Goal: Information Seeking & Learning: Understand process/instructions

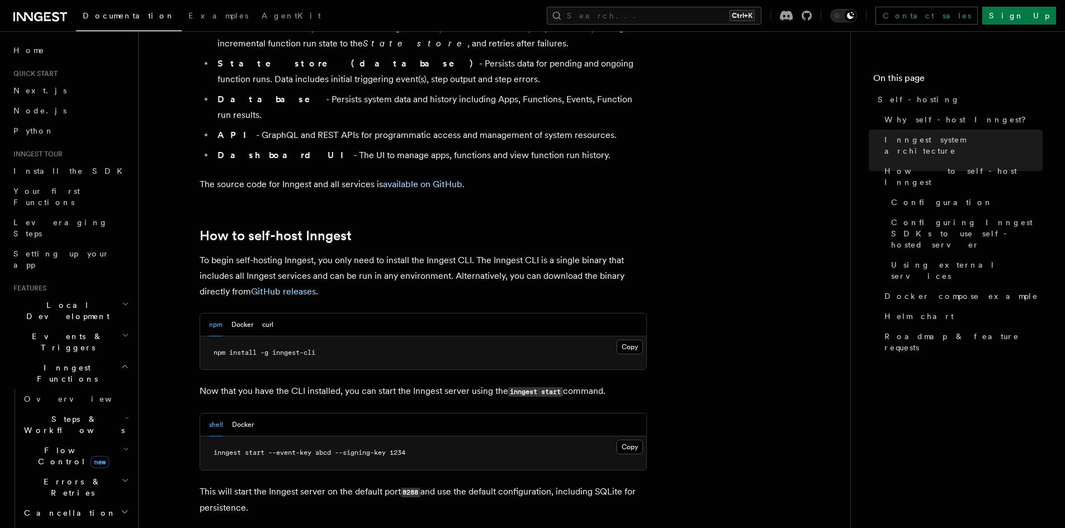
scroll to position [950, 0]
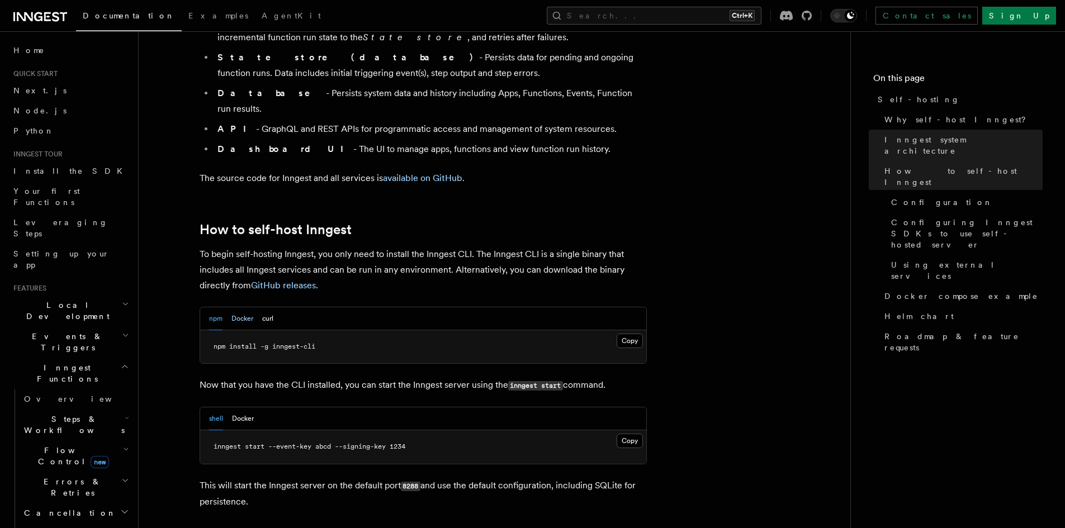
click at [235, 307] on button "Docker" at bounding box center [242, 318] width 22 height 23
click at [216, 307] on button "npm" at bounding box center [215, 318] width 13 height 23
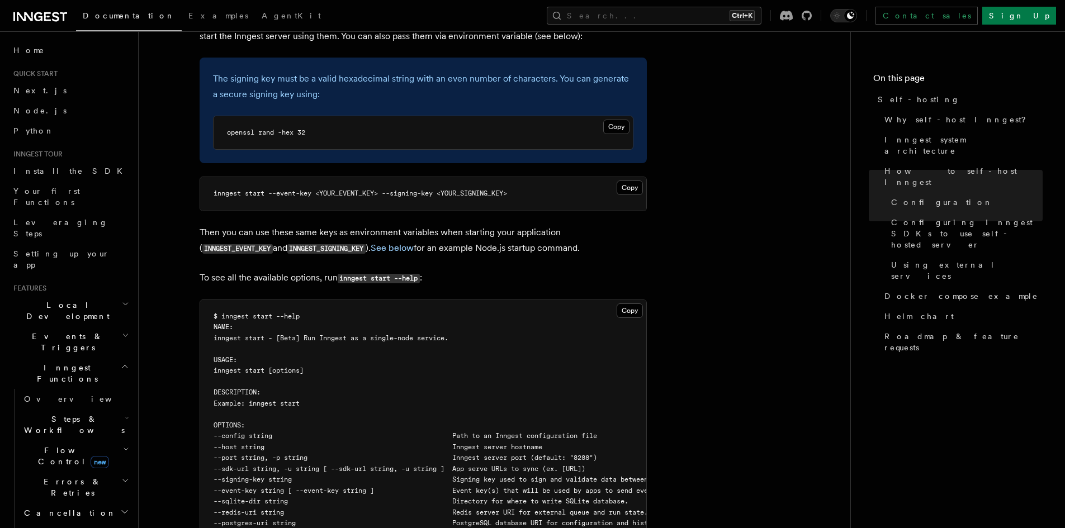
scroll to position [1621, 0]
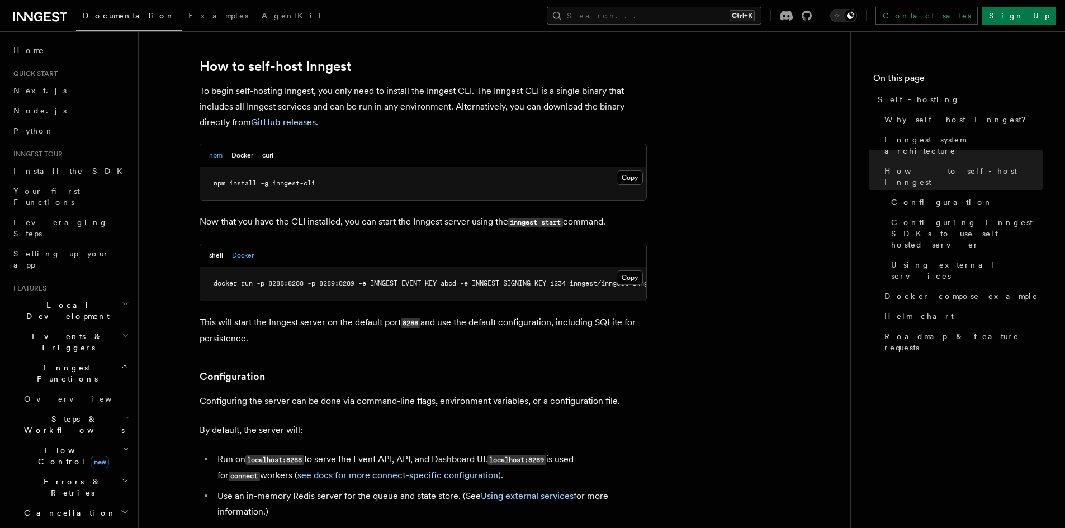
scroll to position [1062, 0]
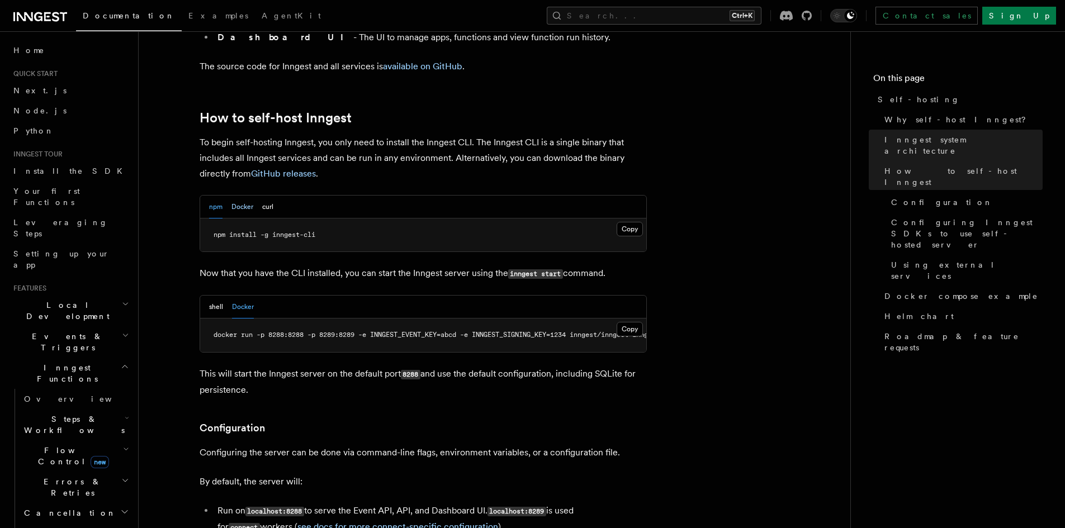
click at [249, 196] on button "Docker" at bounding box center [242, 207] width 22 height 23
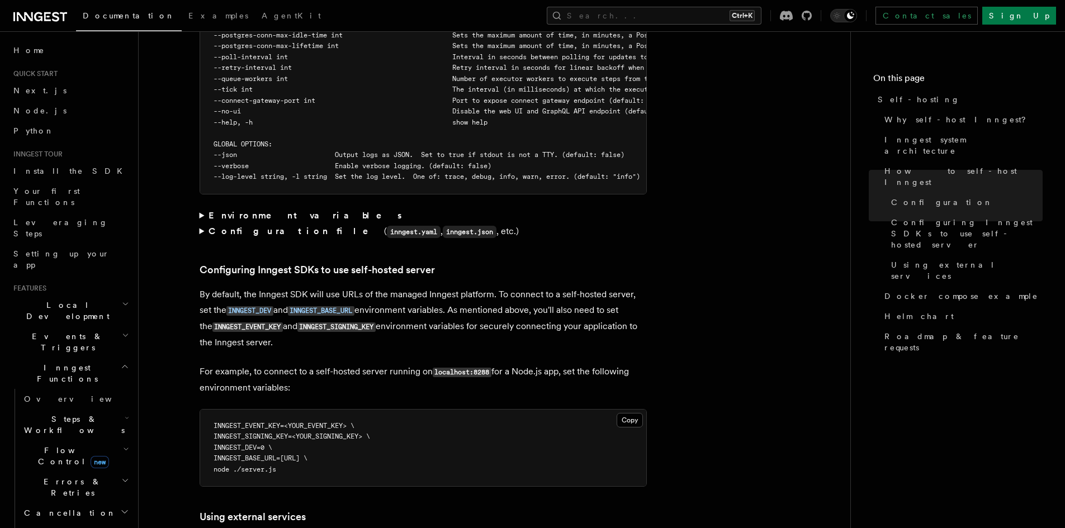
scroll to position [2236, 0]
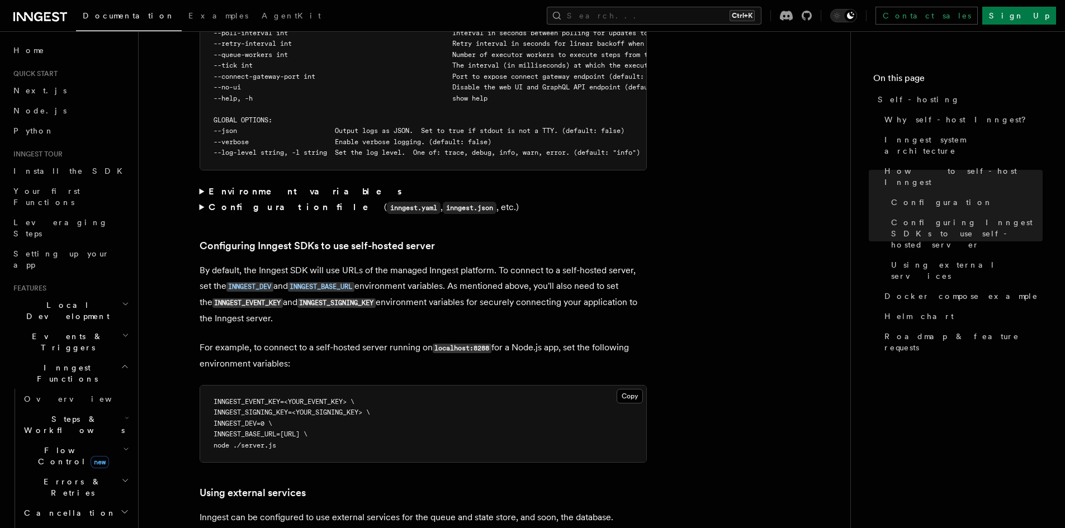
click at [244, 398] on span "INNGEST_EVENT_KEY=<YOUR_EVENT_KEY> \" at bounding box center [284, 402] width 141 height 8
copy span "INNGEST_EVENT_KEY"
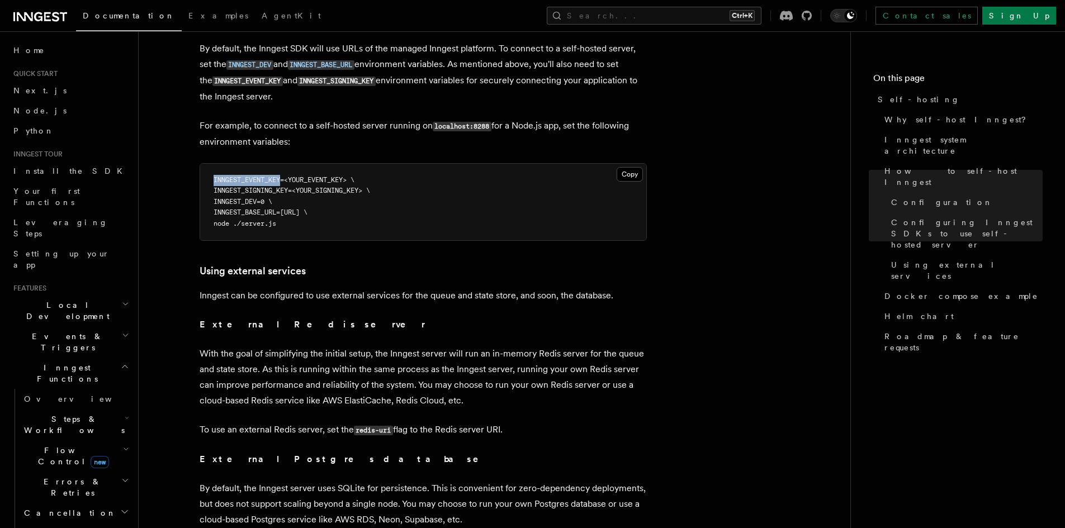
scroll to position [2459, 0]
click at [434, 315] on p "External Redis server" at bounding box center [423, 323] width 447 height 16
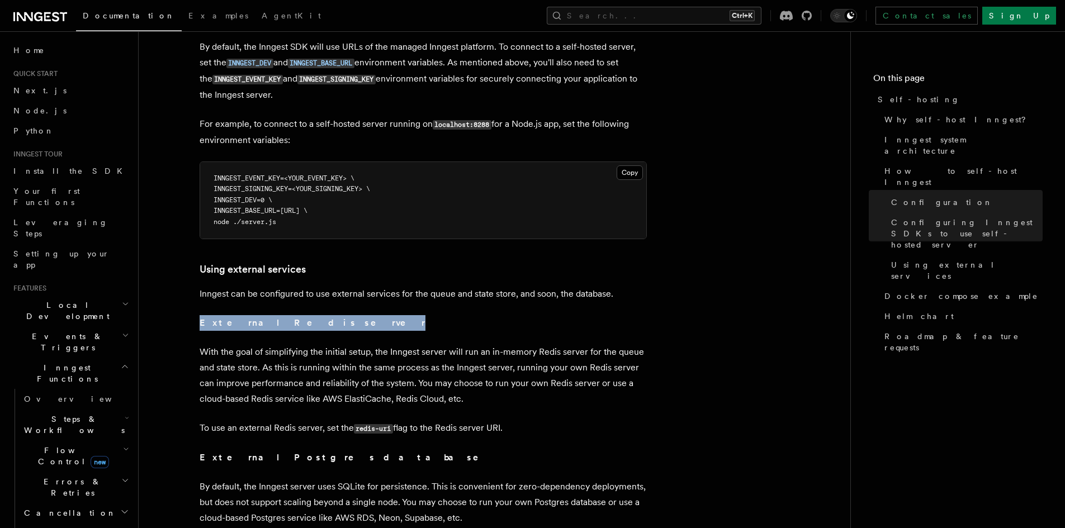
drag, startPoint x: 323, startPoint y: 310, endPoint x: 317, endPoint y: 380, distance: 69.5
click at [352, 392] on p "With the goal of simplifying the initial setup, the Inngest server will run an …" at bounding box center [423, 375] width 447 height 63
click at [378, 450] on p "External Postgres database" at bounding box center [423, 458] width 447 height 16
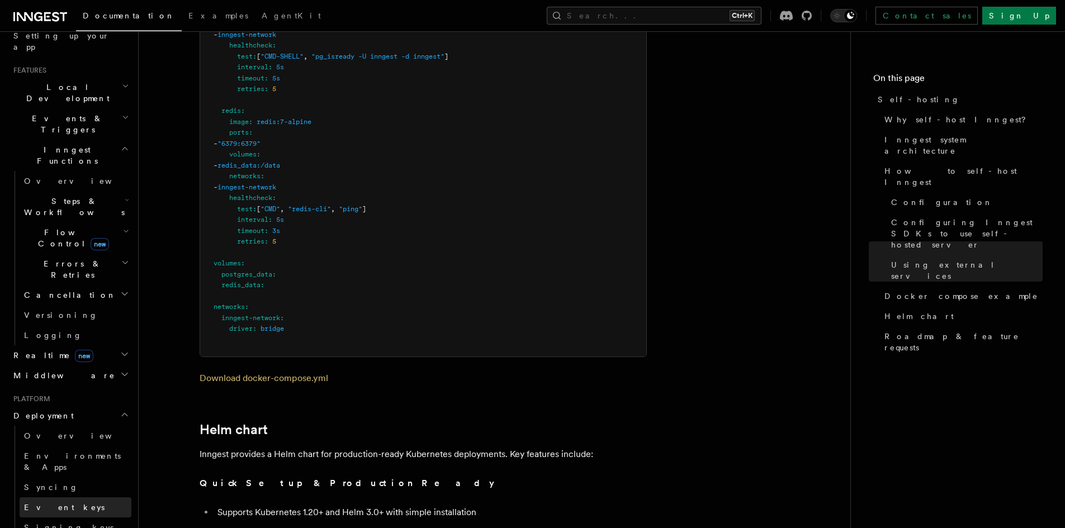
scroll to position [279, 0]
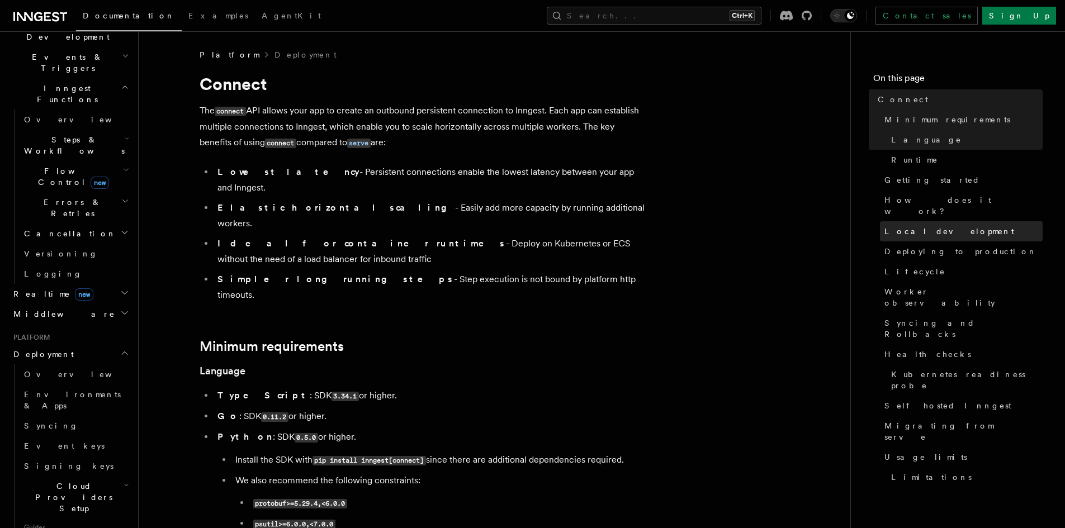
click at [912, 221] on link "Local development" at bounding box center [961, 231] width 163 height 20
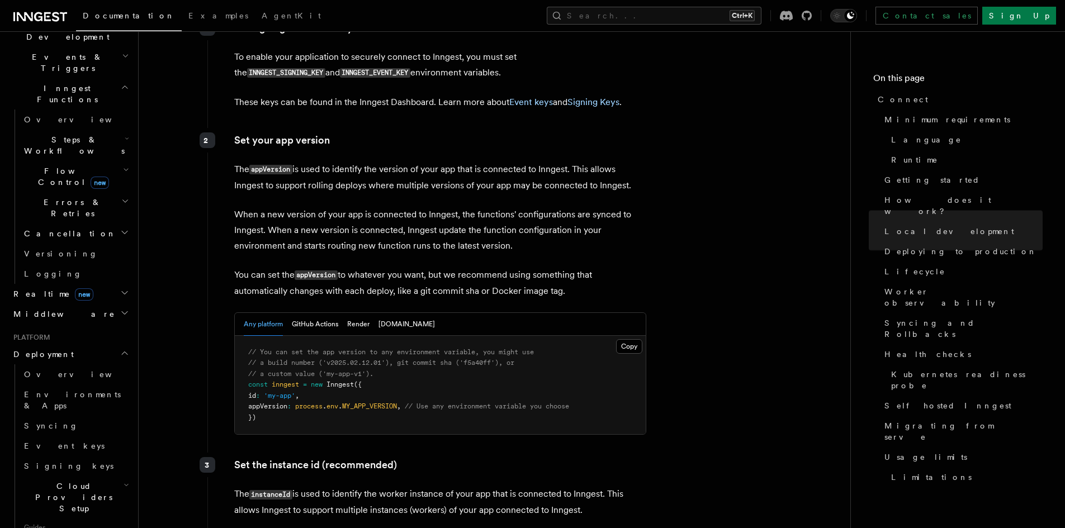
scroll to position [1620, 0]
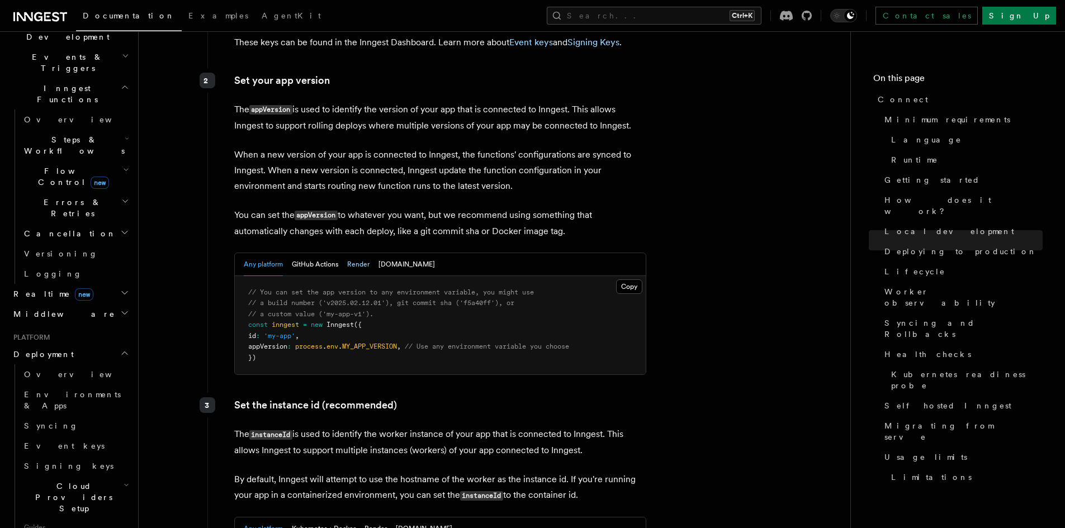
click at [355, 253] on button "Render" at bounding box center [358, 264] width 22 height 23
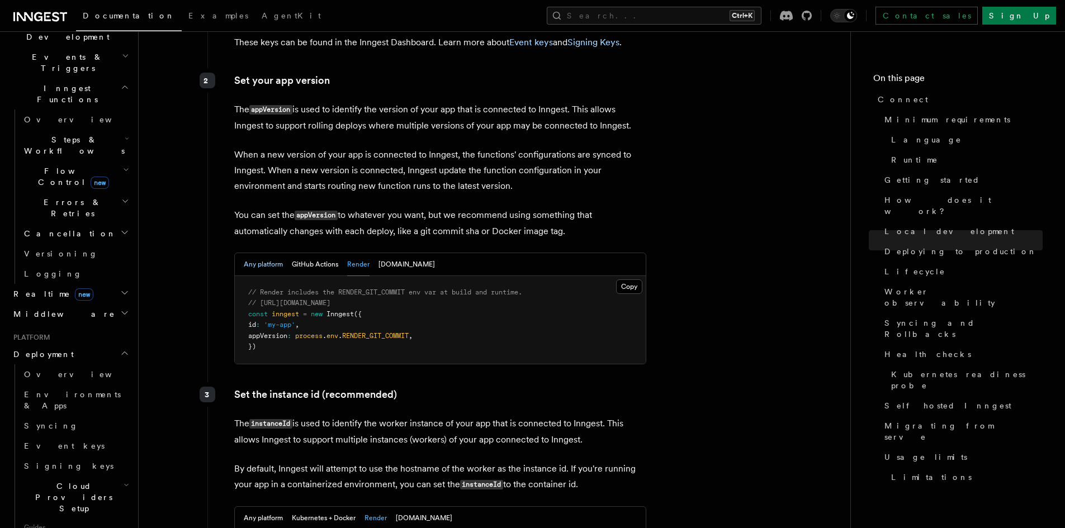
click at [266, 253] on button "Any platform" at bounding box center [263, 264] width 39 height 23
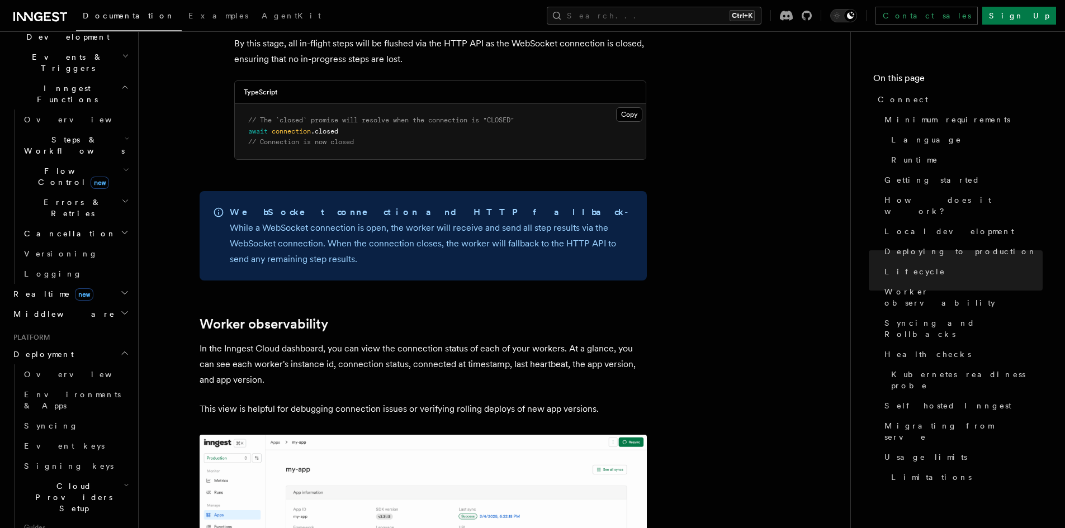
scroll to position [3464, 0]
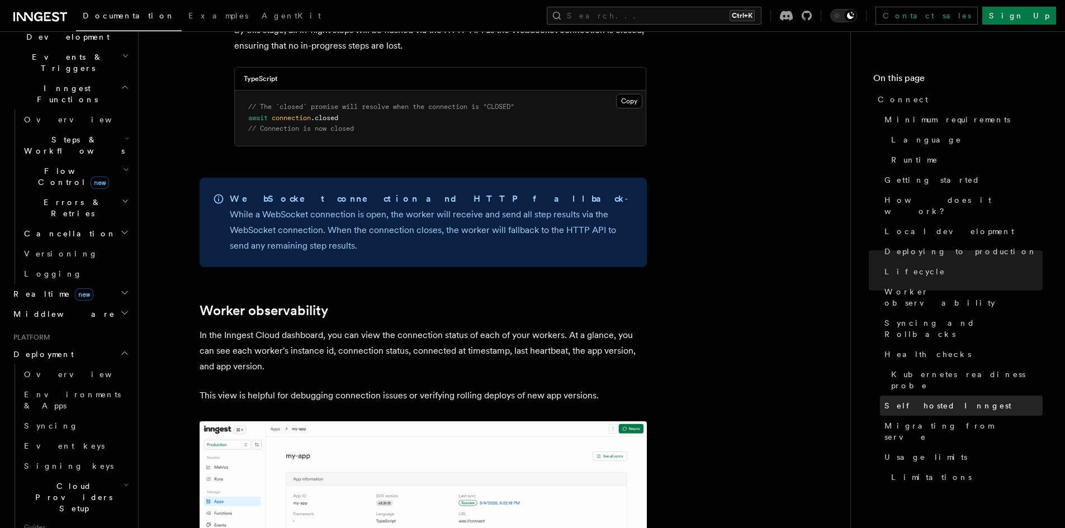
click at [921, 400] on span "Self hosted Inngest" at bounding box center [947, 405] width 127 height 11
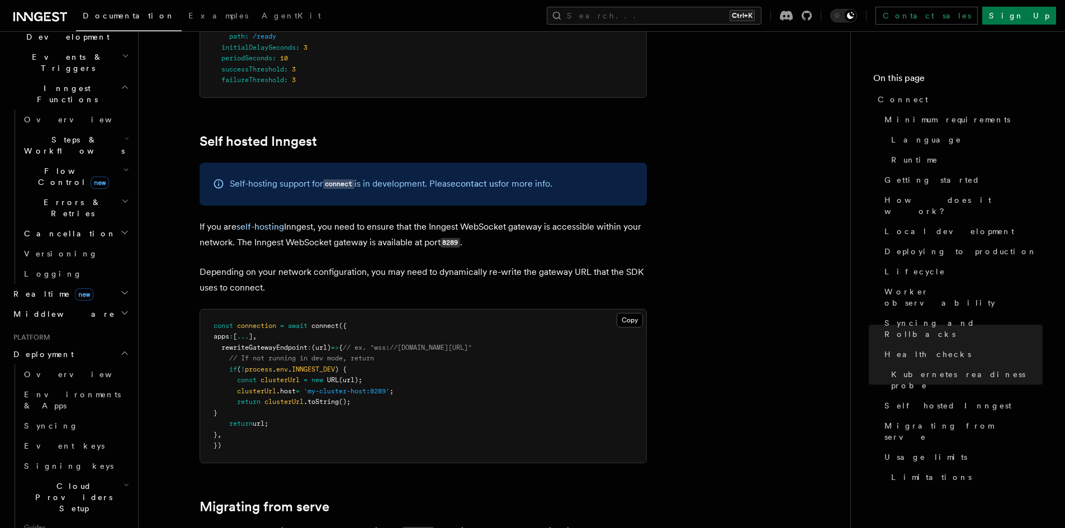
scroll to position [5318, 0]
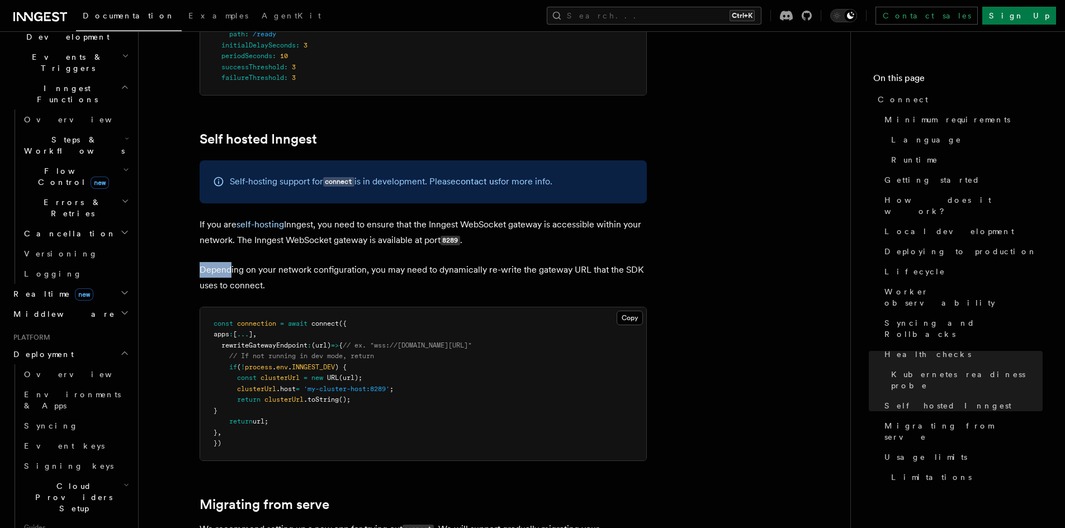
drag, startPoint x: 491, startPoint y: 161, endPoint x: 229, endPoint y: 178, distance: 262.1
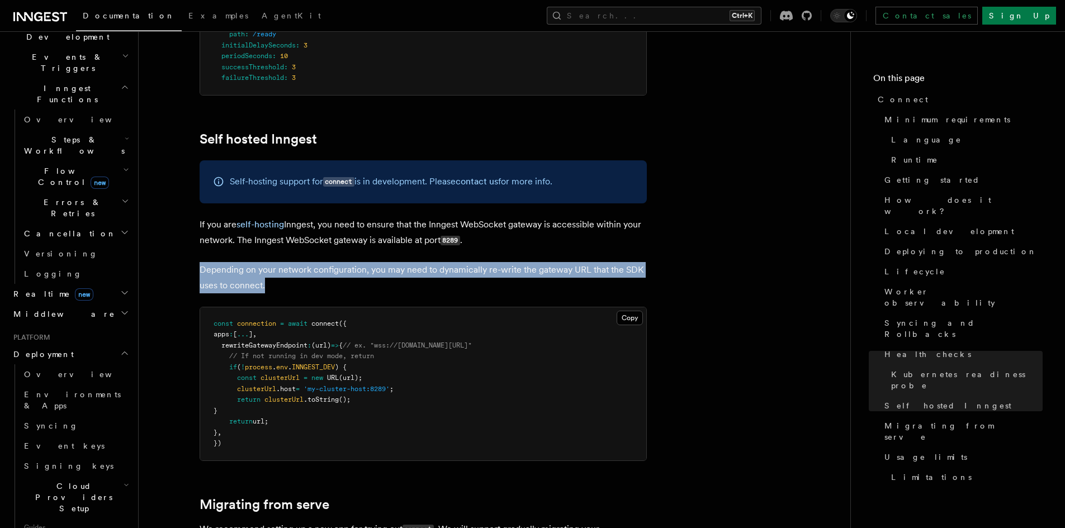
drag, startPoint x: 271, startPoint y: 212, endPoint x: 189, endPoint y: 191, distance: 84.2
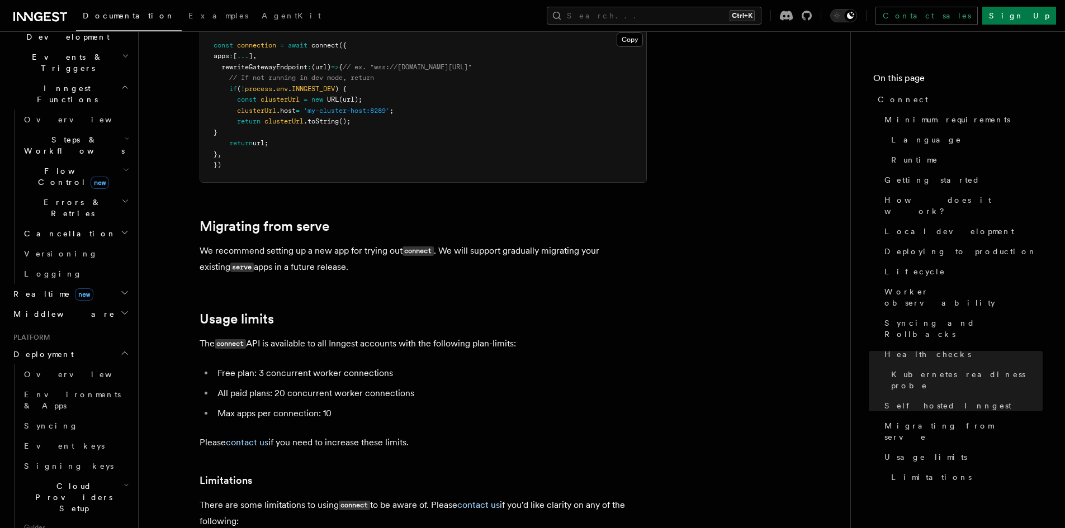
scroll to position [5597, 0]
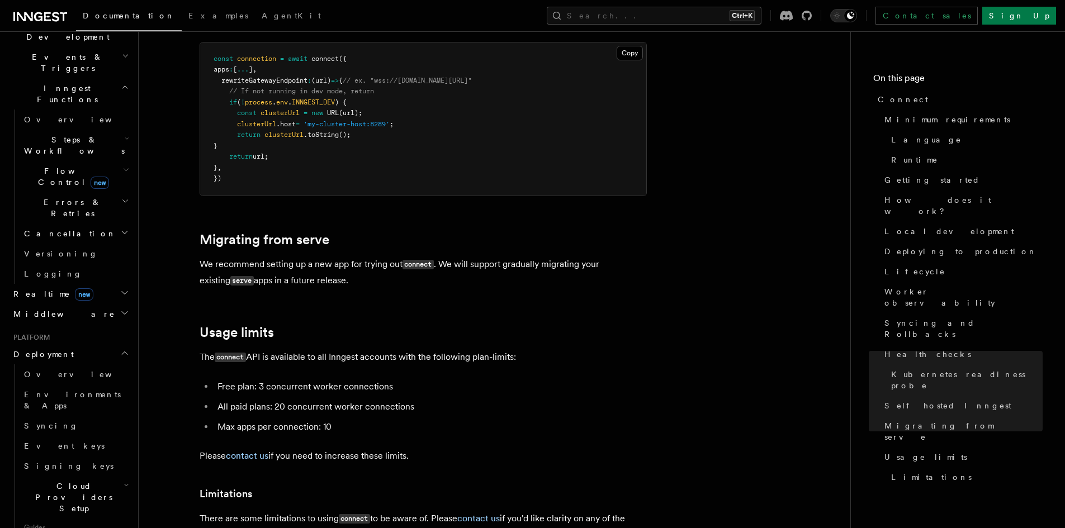
scroll to position [5430, 0]
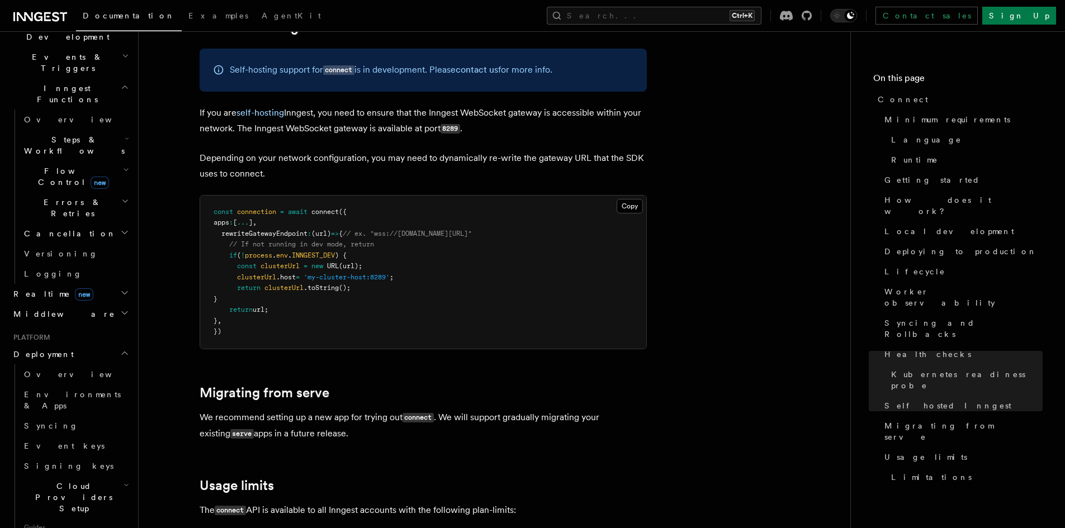
click at [396, 410] on p "We recommend setting up a new app for trying out connect . We will support grad…" at bounding box center [423, 426] width 447 height 32
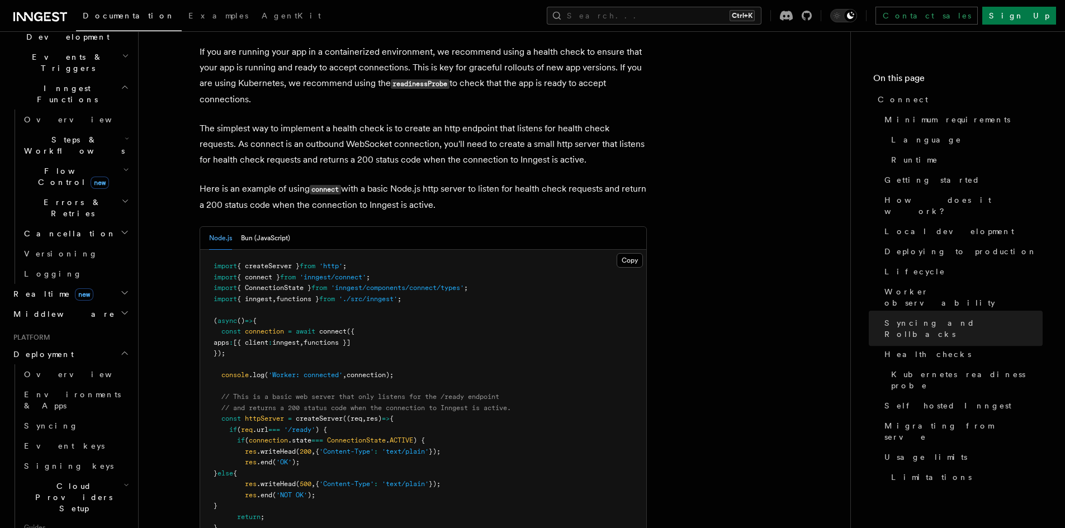
scroll to position [4424, 0]
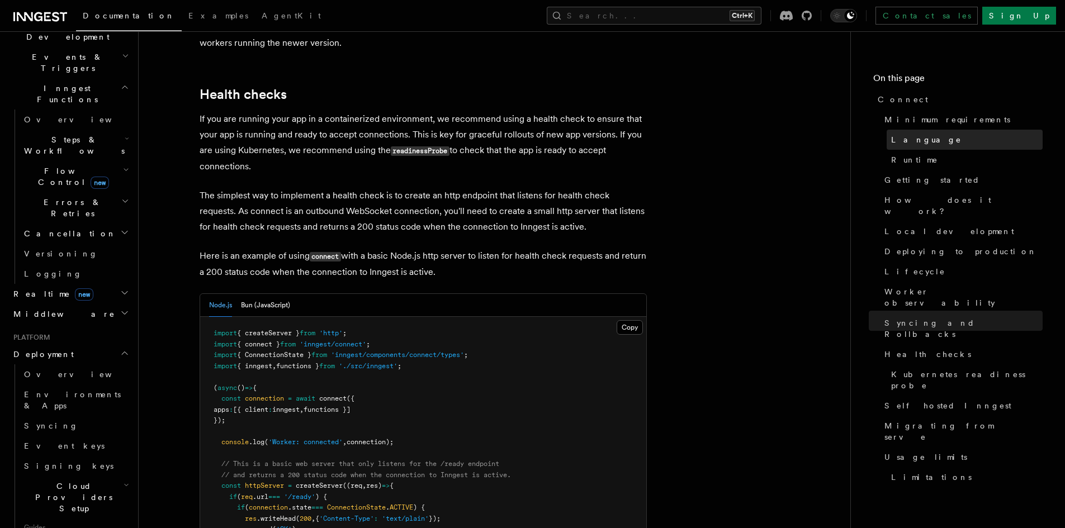
click at [909, 137] on span "Language" at bounding box center [926, 139] width 70 height 11
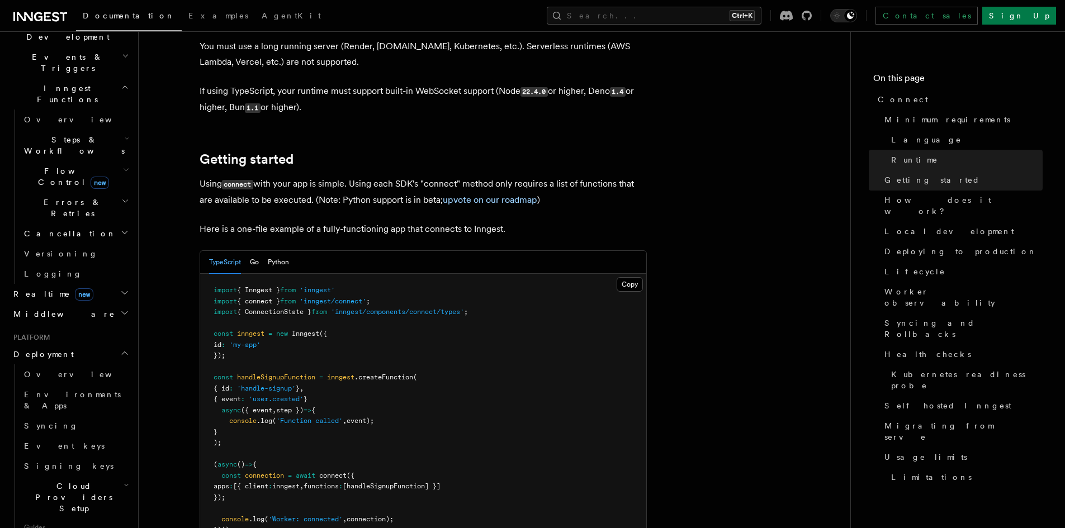
scroll to position [654, 0]
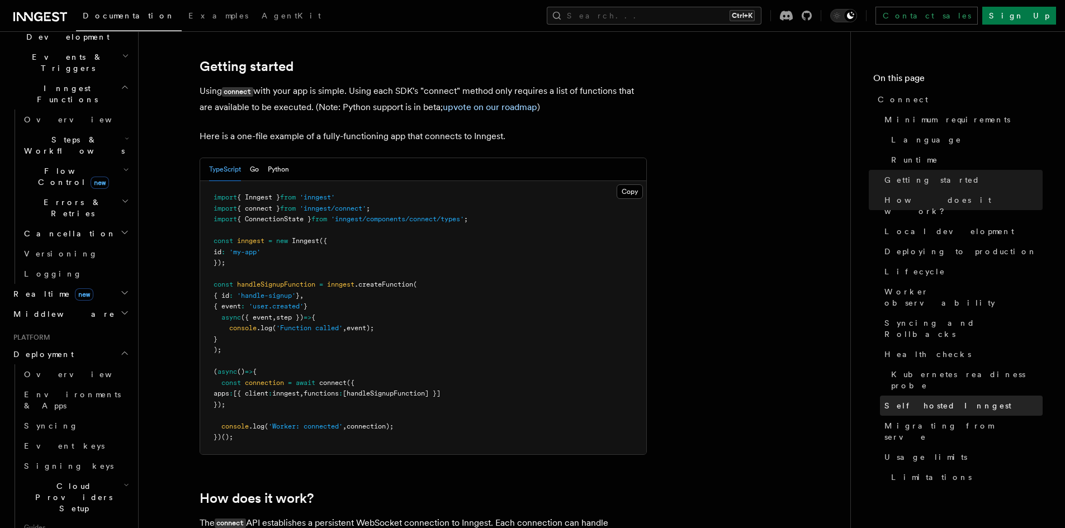
click at [919, 400] on span "Self hosted Inngest" at bounding box center [947, 405] width 127 height 11
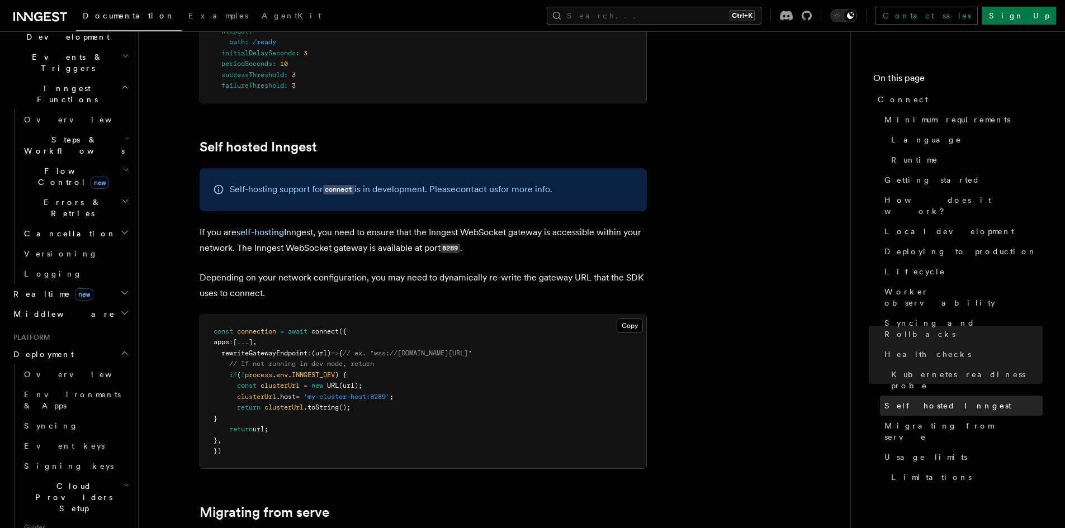
scroll to position [5318, 0]
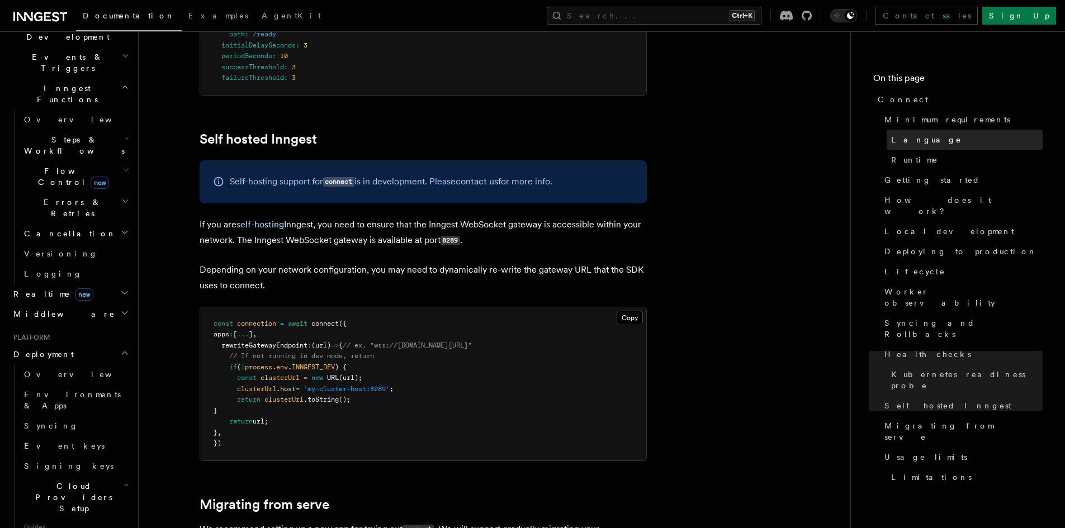
click at [904, 142] on span "Language" at bounding box center [926, 139] width 70 height 11
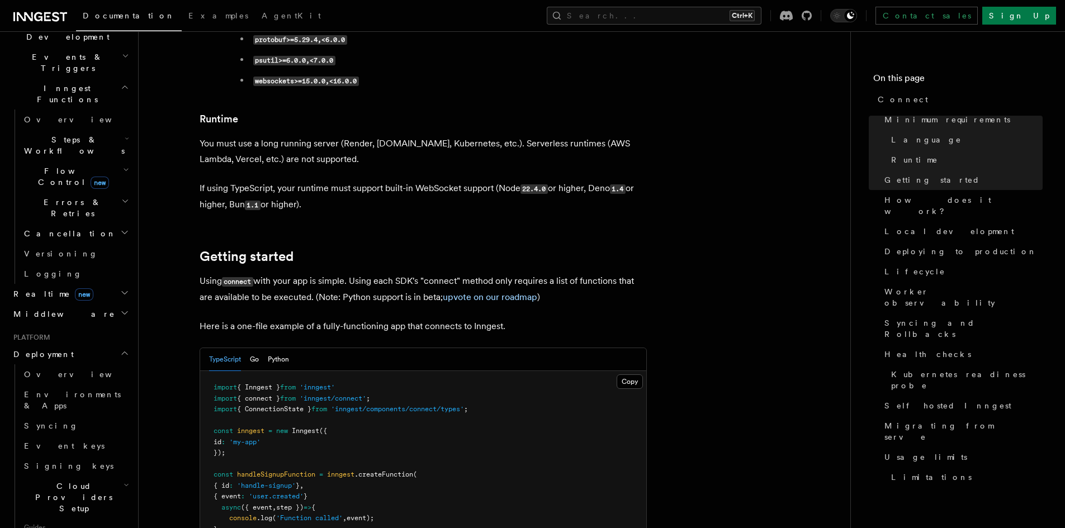
scroll to position [486, 0]
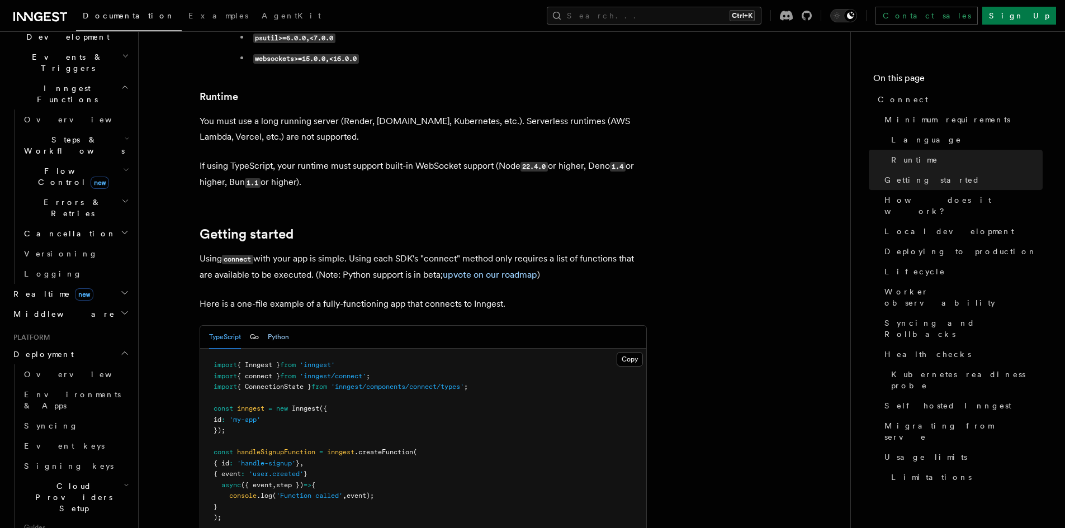
click at [269, 326] on button "Python" at bounding box center [278, 337] width 21 height 23
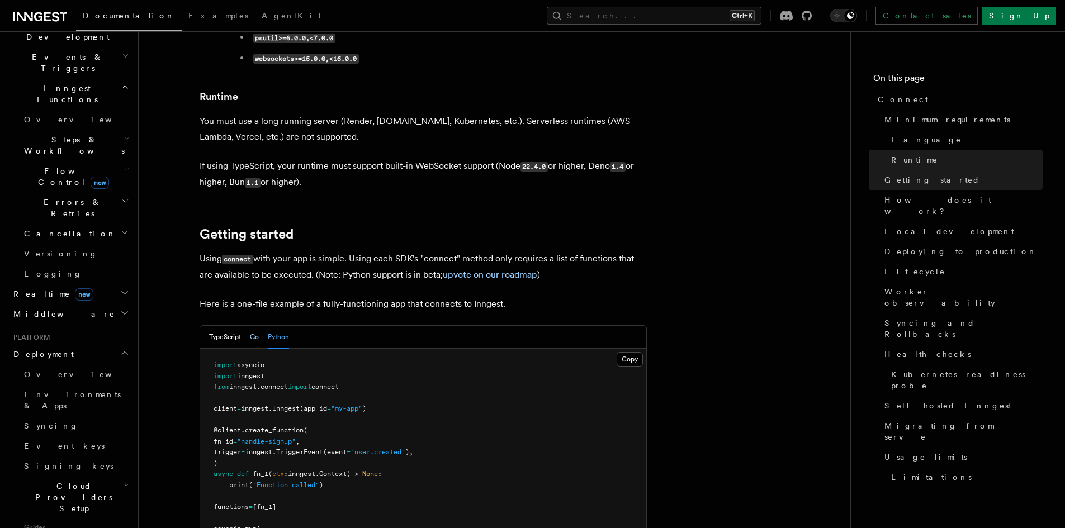
click at [255, 326] on button "Go" at bounding box center [254, 337] width 9 height 23
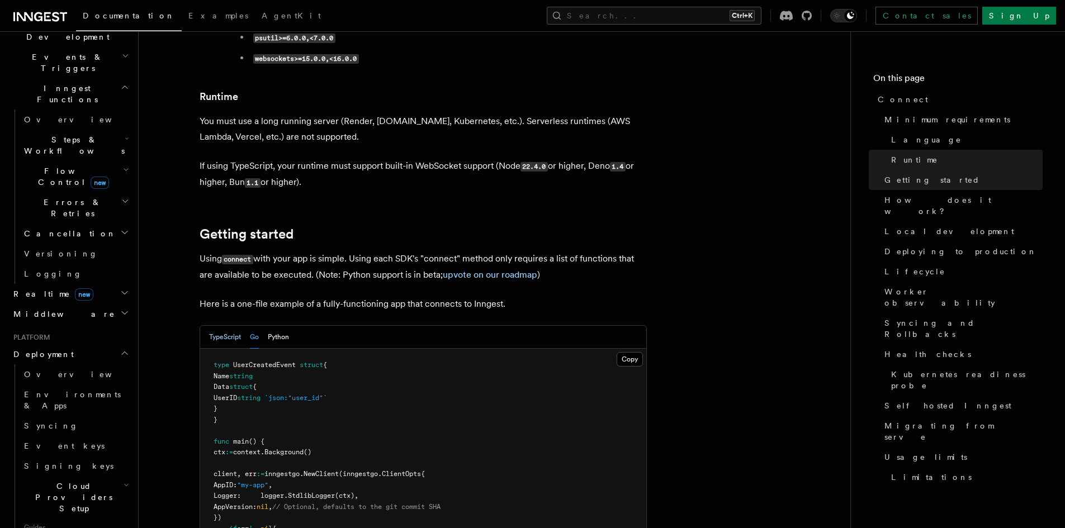
click at [234, 326] on button "TypeScript" at bounding box center [225, 337] width 32 height 23
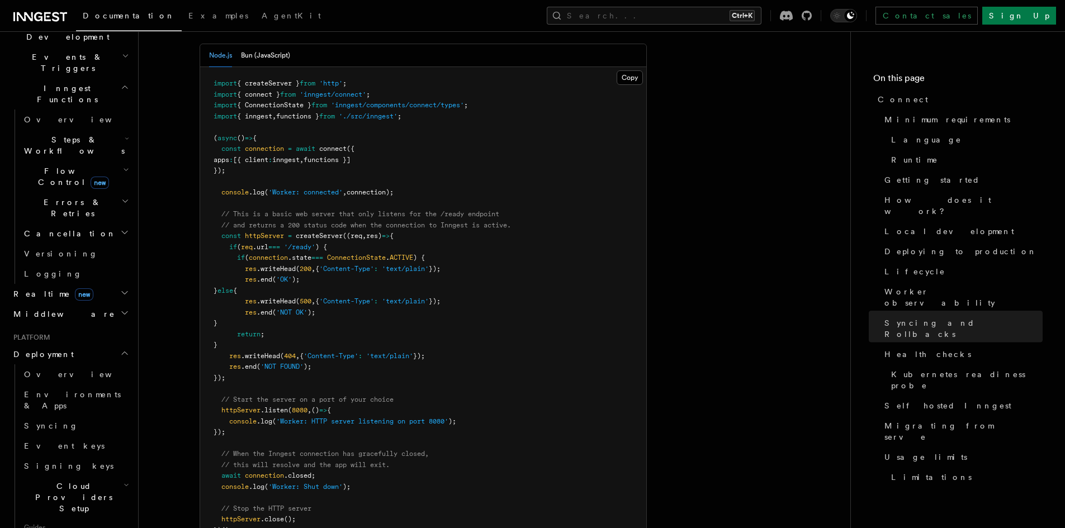
scroll to position [4678, 0]
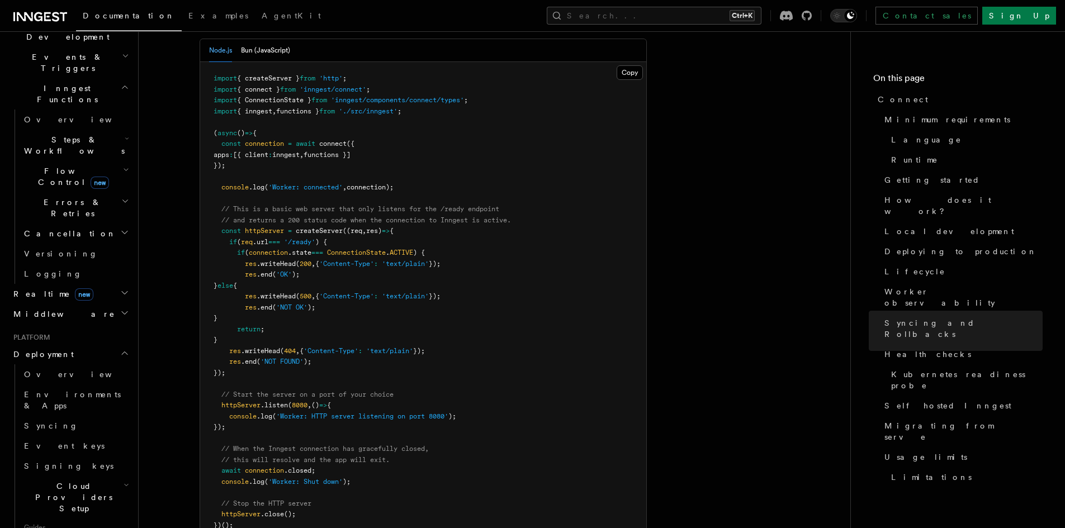
click at [374, 410] on pre "import { createServer } from 'http' ; import { connect } from 'inngest/connect'…" at bounding box center [423, 302] width 446 height 480
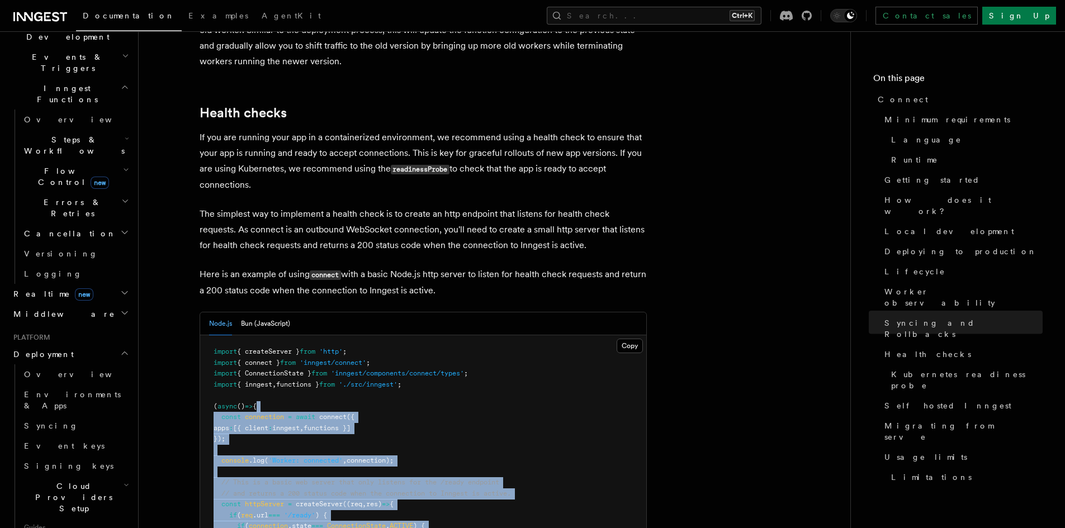
scroll to position [4399, 0]
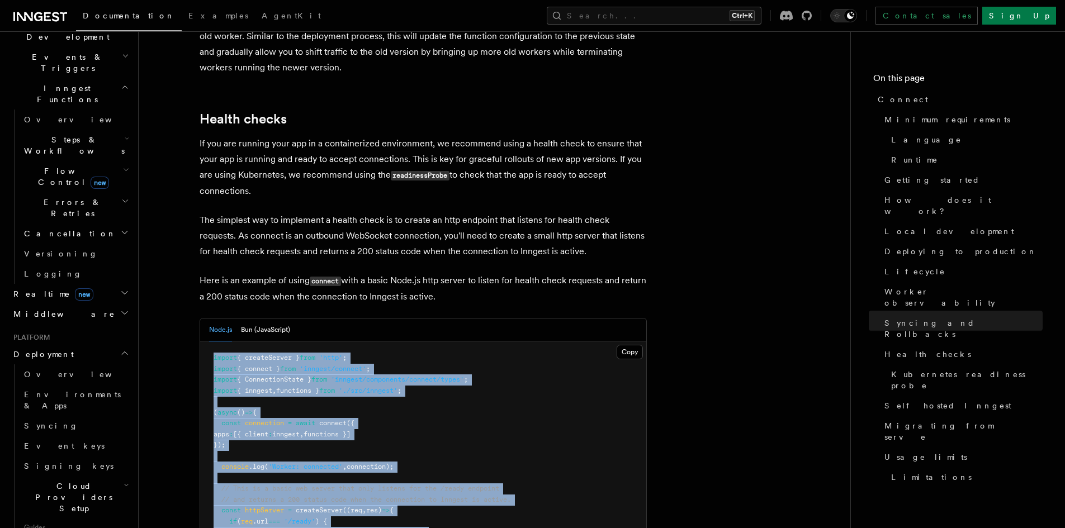
drag, startPoint x: 287, startPoint y: 454, endPoint x: 215, endPoint y: 277, distance: 191.3
copy code "import { createServer } from 'http' ; import { connect } from 'inngest/connect'…"
click at [269, 319] on button "Bun (JavaScript)" at bounding box center [265, 330] width 49 height 23
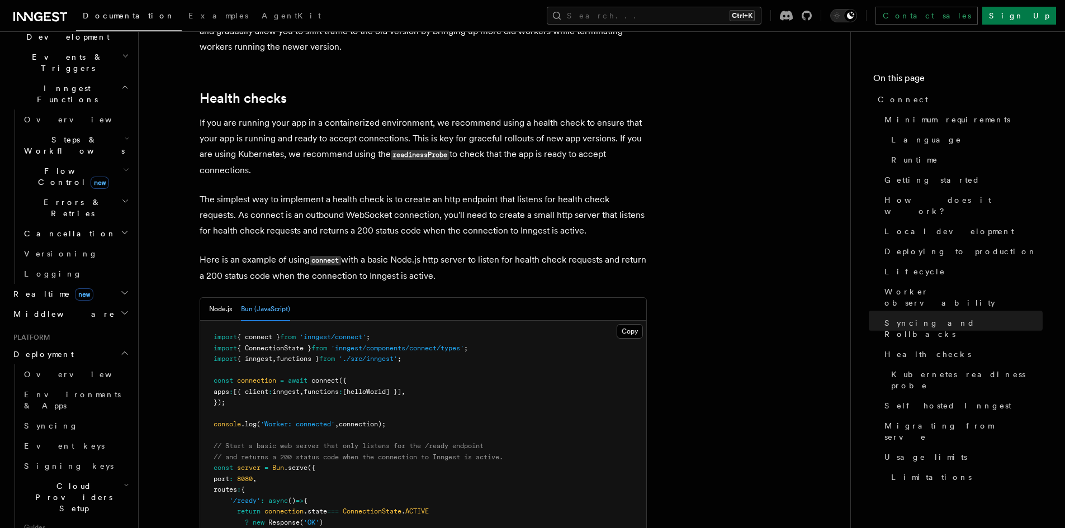
scroll to position [4511, 0]
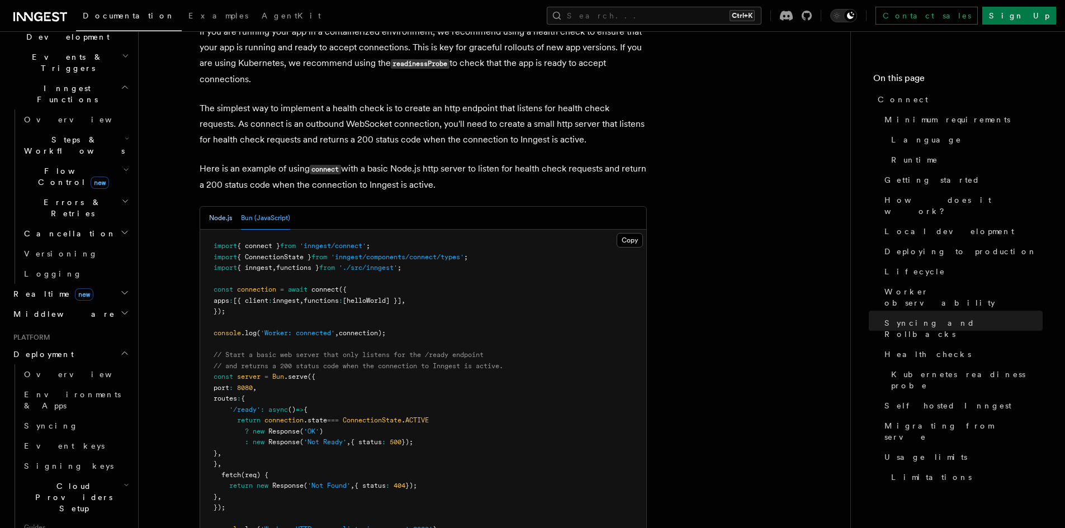
click at [227, 207] on button "Node.js" at bounding box center [220, 218] width 23 height 23
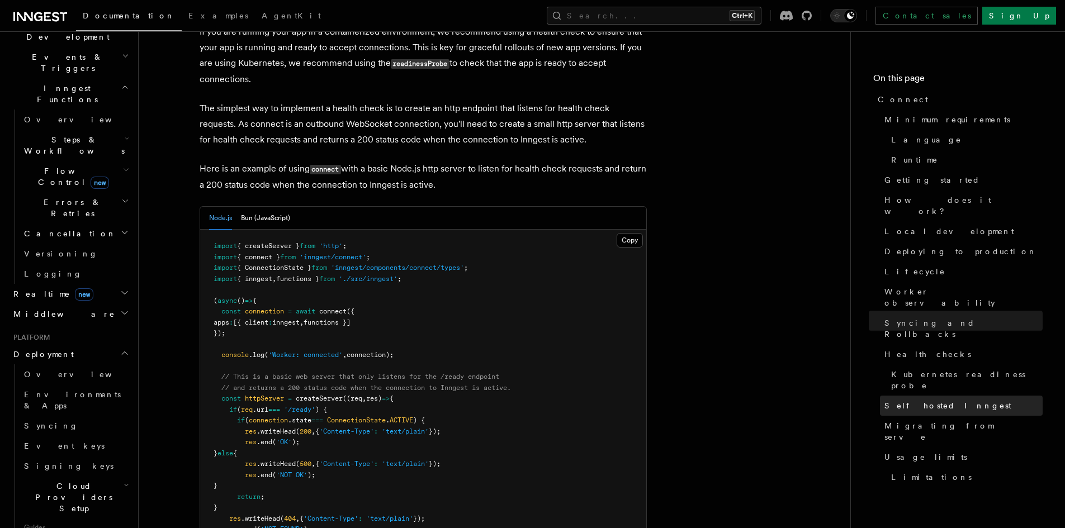
click at [917, 396] on link "Self hosted Inngest" at bounding box center [961, 406] width 163 height 20
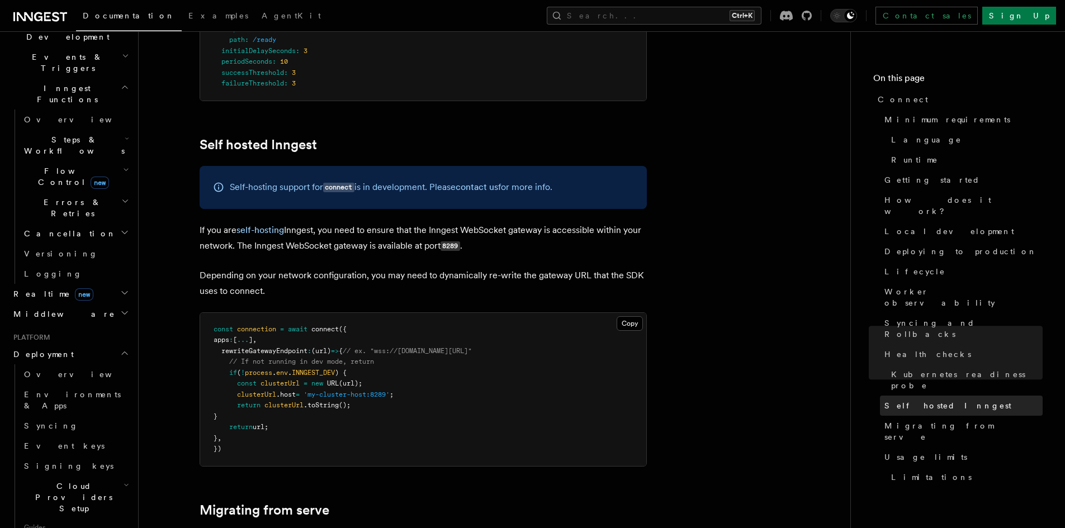
scroll to position [5318, 0]
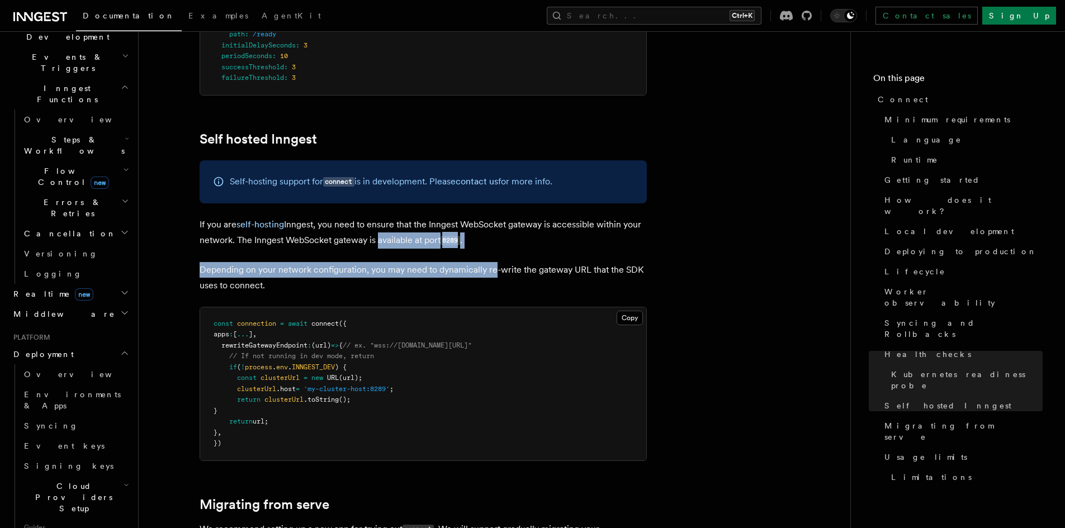
drag, startPoint x: 495, startPoint y: 171, endPoint x: 374, endPoint y: 160, distance: 121.8
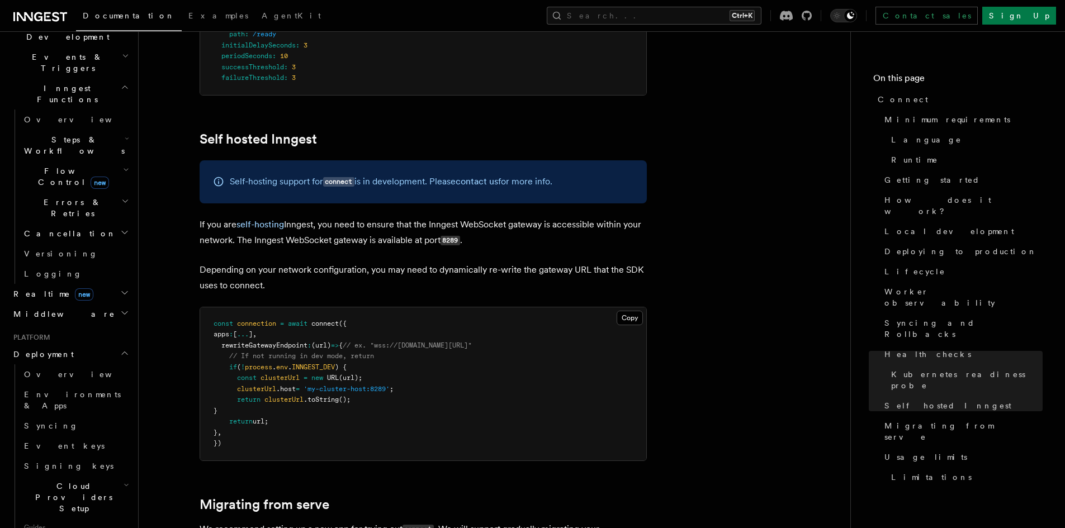
click at [379, 262] on p "Depending on your network configuration, you may need to dynamically re-write t…" at bounding box center [423, 277] width 447 height 31
drag, startPoint x: 482, startPoint y: 164, endPoint x: 341, endPoint y: 178, distance: 141.6
click at [303, 262] on p "Depending on your network configuration, you may need to dynamically re-write t…" at bounding box center [423, 277] width 447 height 31
drag, startPoint x: 296, startPoint y: 208, endPoint x: 277, endPoint y: 206, distance: 19.6
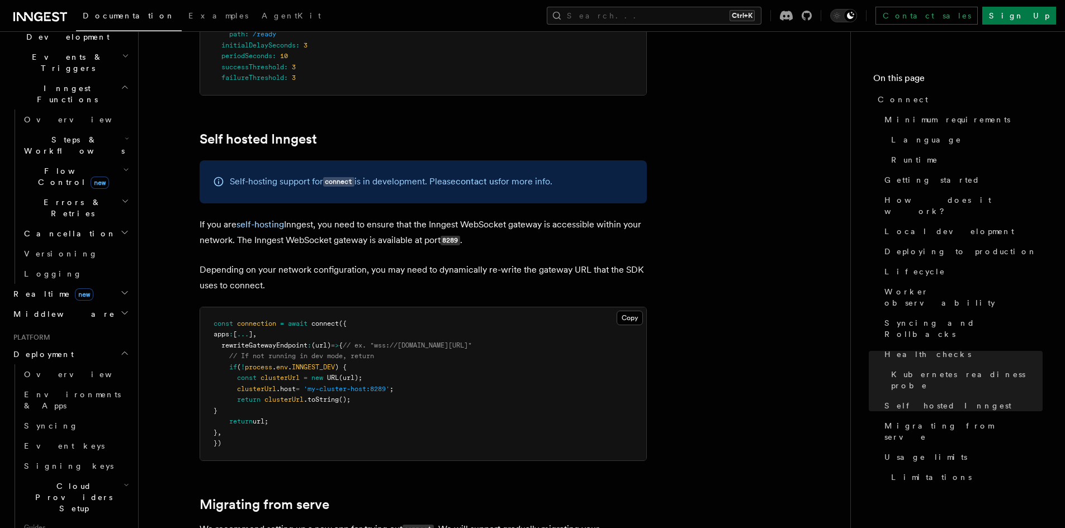
click at [277, 262] on p "Depending on your network configuration, you may need to dynamically re-write t…" at bounding box center [423, 277] width 447 height 31
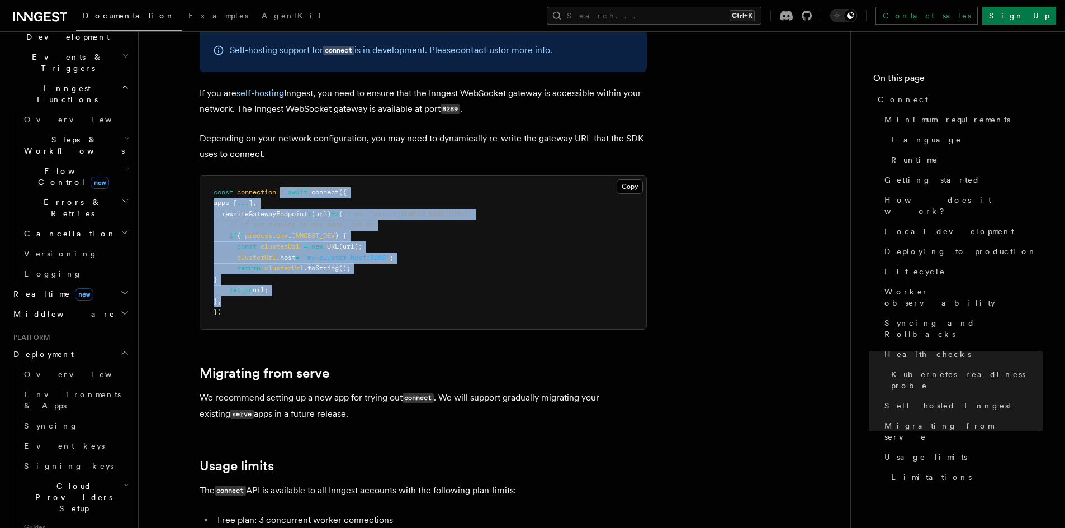
scroll to position [5206, 0]
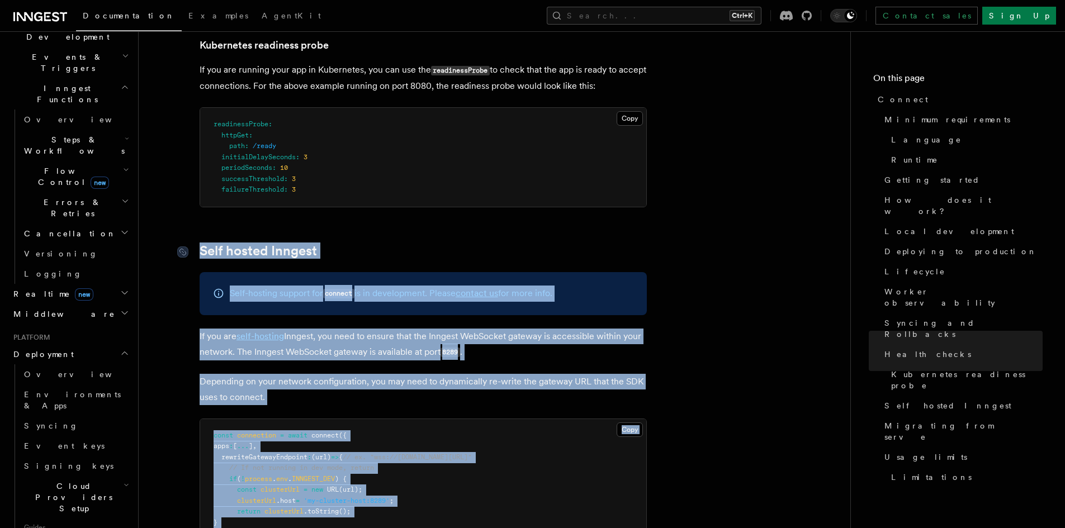
drag, startPoint x: 281, startPoint y: 193, endPoint x: 193, endPoint y: 168, distance: 91.1
copy article "Self hosted Inngest Self-hosting support for connect is in development. Please …"
click at [428, 419] on pre "const connection = await connect ({ apps : [ ... ] , rewriteGatewayEndpoint : (…" at bounding box center [423, 495] width 446 height 153
